Goal: Transaction & Acquisition: Purchase product/service

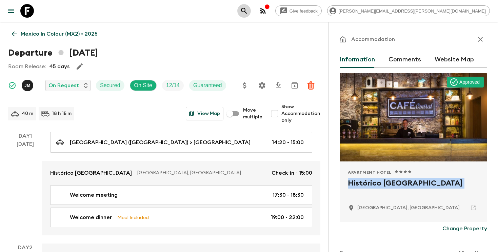
click at [248, 12] on icon "search adventures" at bounding box center [244, 11] width 8 height 8
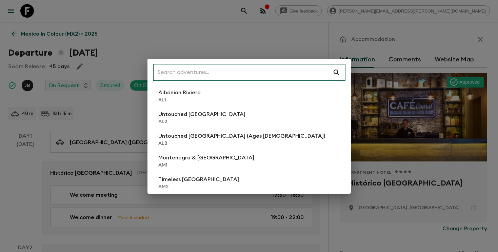
click at [288, 72] on input "text" at bounding box center [243, 72] width 180 height 19
type input "b"
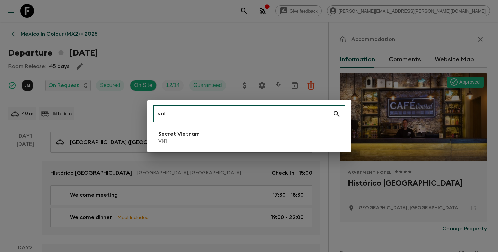
type input "vn1"
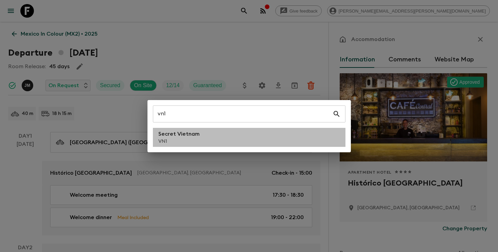
click at [231, 142] on li "Secret Vietnam VN1" at bounding box center [249, 137] width 193 height 19
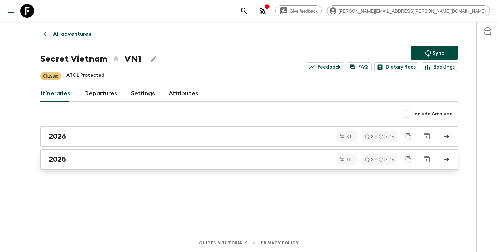
click at [256, 161] on div "2025" at bounding box center [243, 159] width 388 height 9
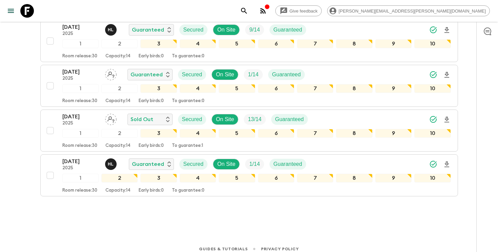
scroll to position [790, 0]
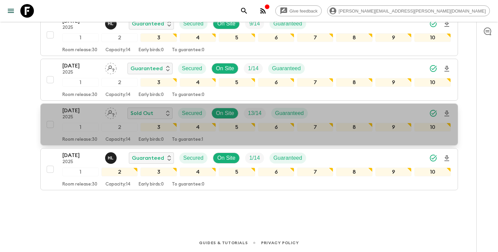
click at [416, 111] on div "[DATE] 2025 Sold Out Secured On Site 13 / 14 Guaranteed" at bounding box center [256, 114] width 389 height 14
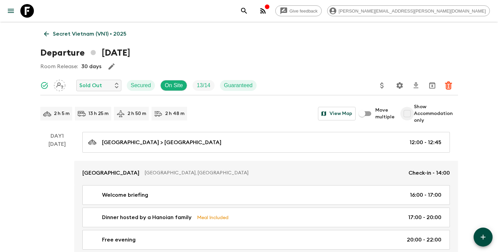
click at [413, 114] on input "Show Accommodation only" at bounding box center [408, 114] width 14 height 14
checkbox input "true"
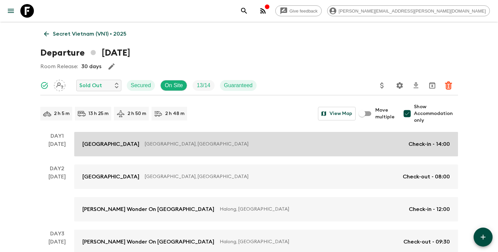
click at [375, 143] on p "[GEOGRAPHIC_DATA], [GEOGRAPHIC_DATA]" at bounding box center [274, 144] width 258 height 7
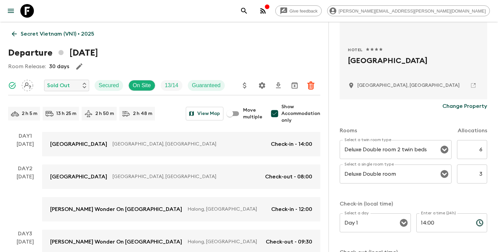
scroll to position [123, 0]
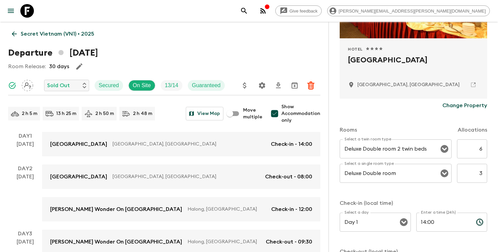
click at [251, 6] on button "search adventures" at bounding box center [244, 11] width 14 height 14
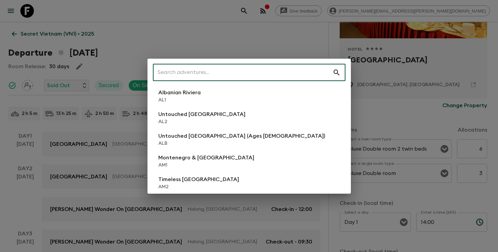
click at [293, 71] on input "text" at bounding box center [243, 72] width 180 height 19
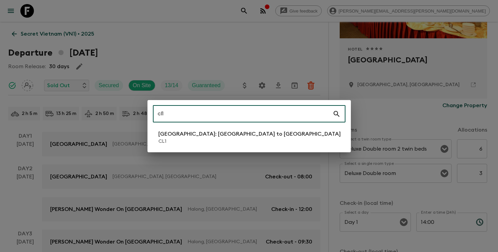
type input "cl1"
click at [206, 141] on p "CL1" at bounding box center [249, 141] width 182 height 7
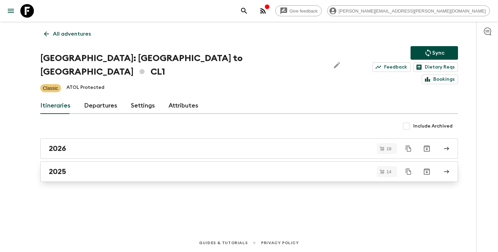
click at [230, 167] on div "2025" at bounding box center [243, 171] width 388 height 9
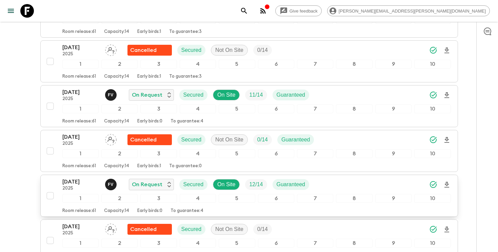
scroll to position [332, 0]
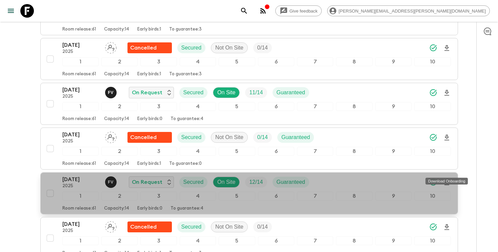
click at [448, 178] on icon "Download Onboarding" at bounding box center [447, 182] width 8 height 8
